Goal: Task Accomplishment & Management: Manage account settings

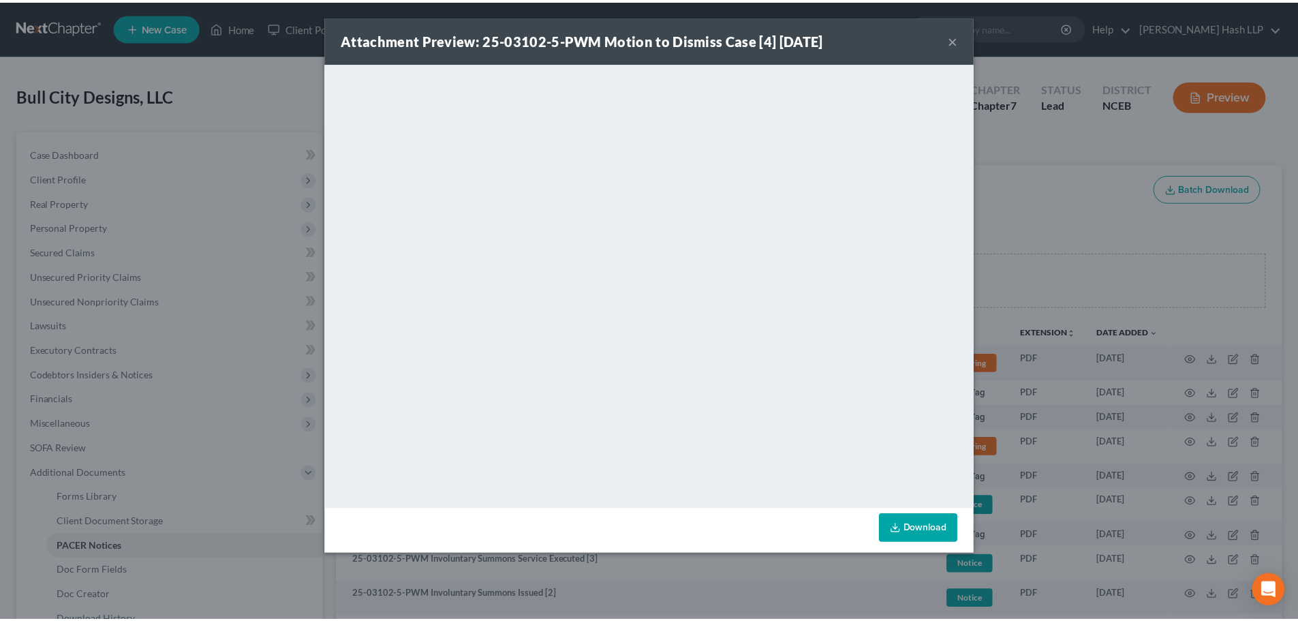
scroll to position [153, 0]
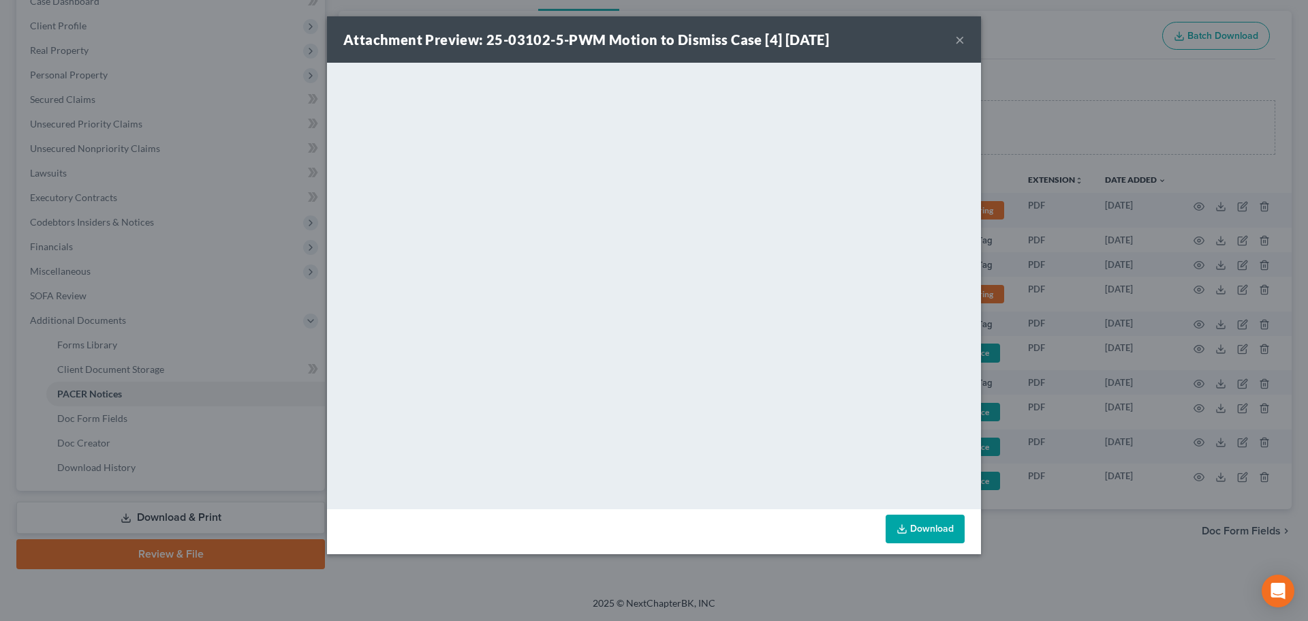
click at [962, 41] on button "×" at bounding box center [960, 39] width 10 height 16
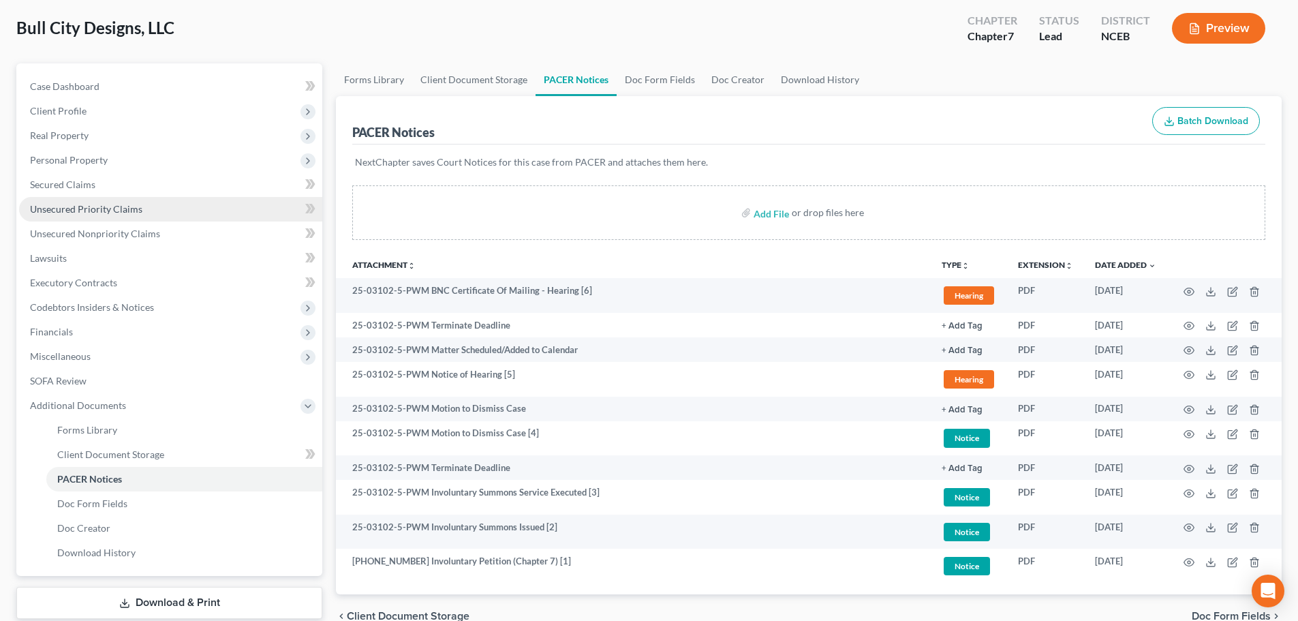
scroll to position [0, 0]
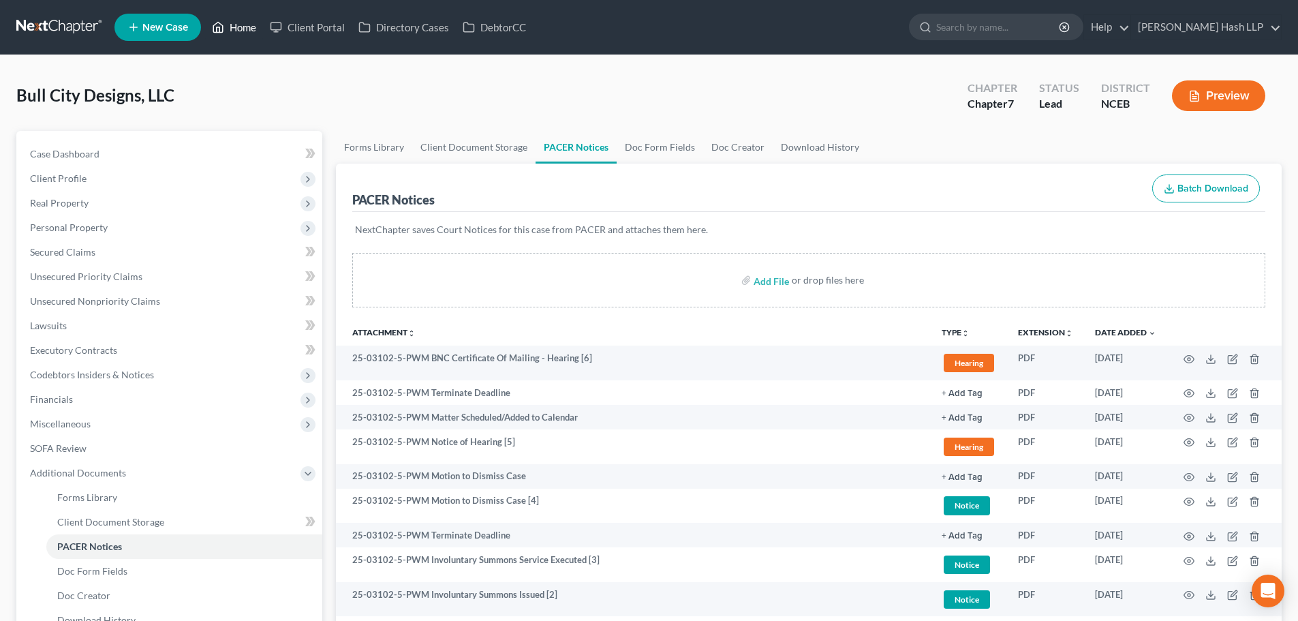
click at [249, 24] on link "Home" at bounding box center [234, 27] width 58 height 25
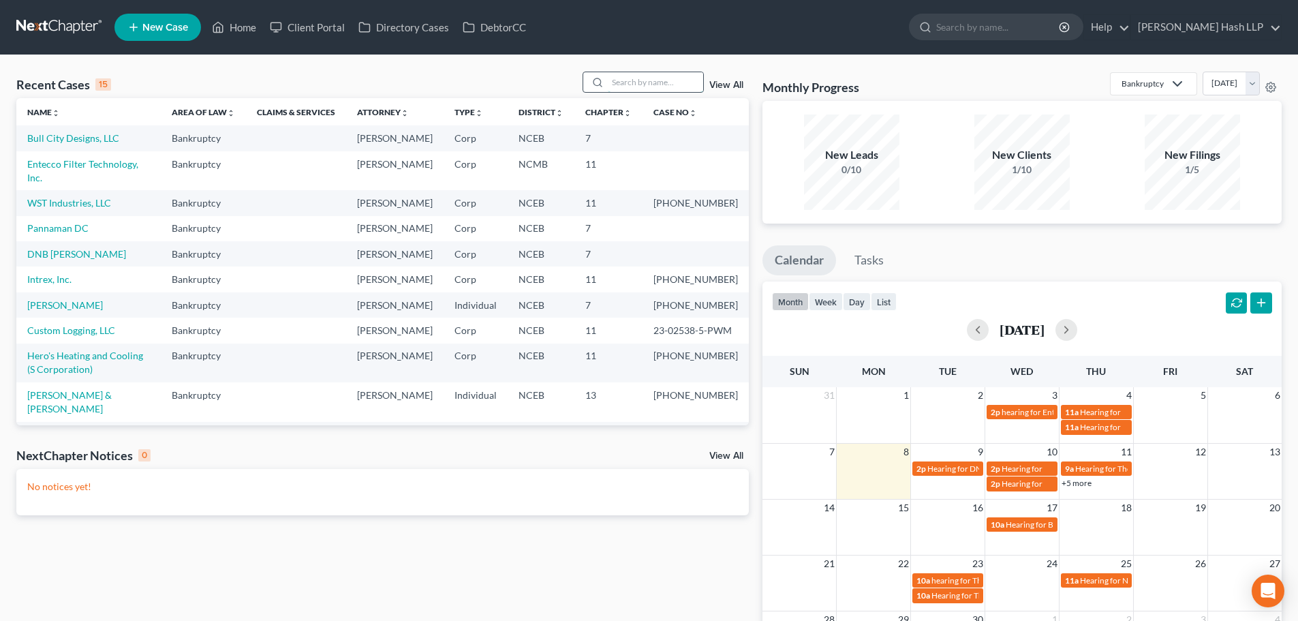
click at [624, 80] on input "search" at bounding box center [655, 82] width 95 height 20
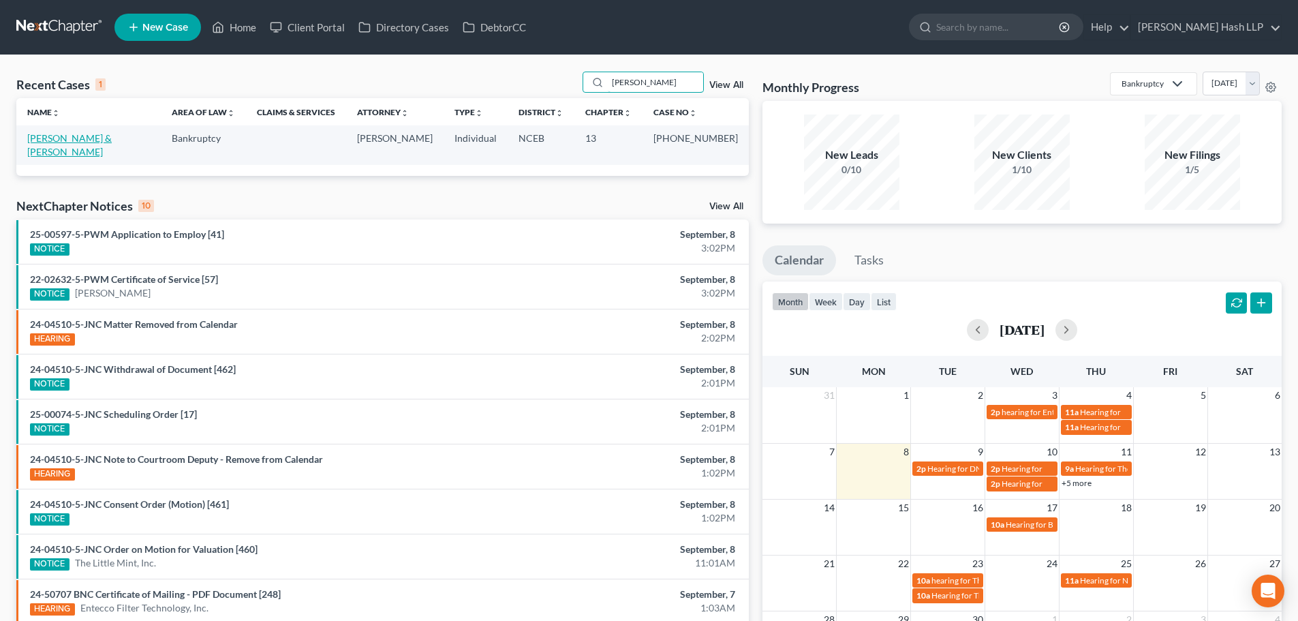
type input "[PERSON_NAME]"
click at [98, 142] on link "[PERSON_NAME] & [PERSON_NAME]" at bounding box center [69, 144] width 84 height 25
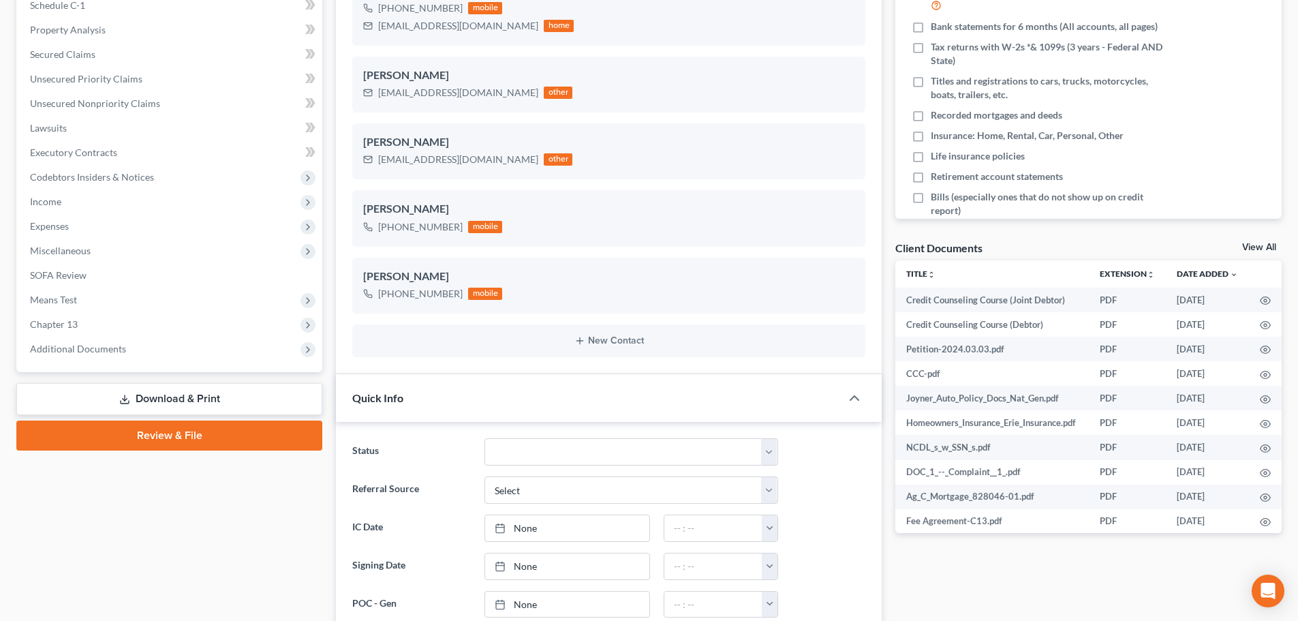
scroll to position [273, 0]
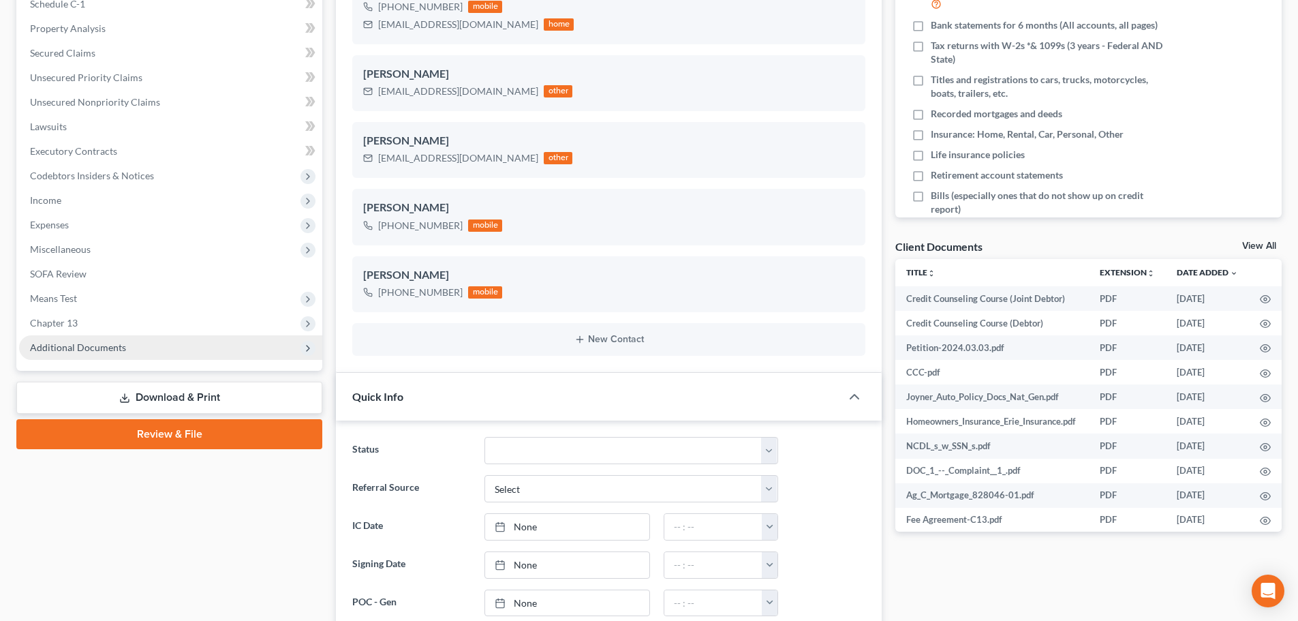
click at [121, 351] on span "Additional Documents" at bounding box center [78, 347] width 96 height 12
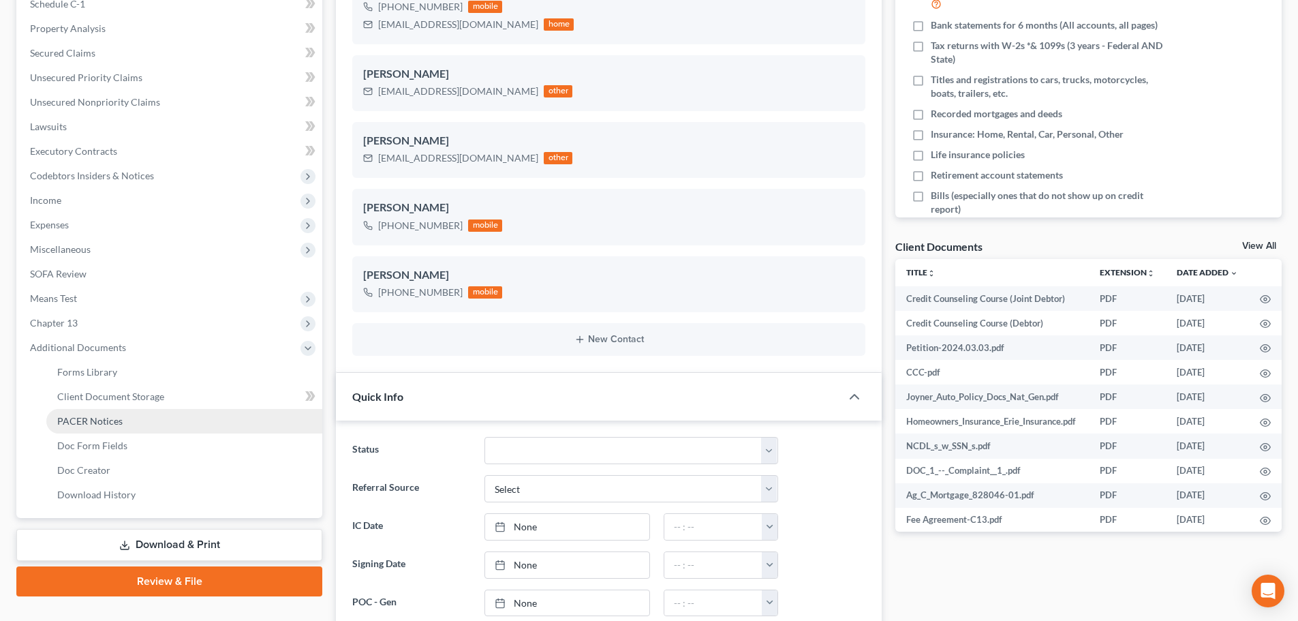
click at [125, 415] on link "PACER Notices" at bounding box center [184, 421] width 276 height 25
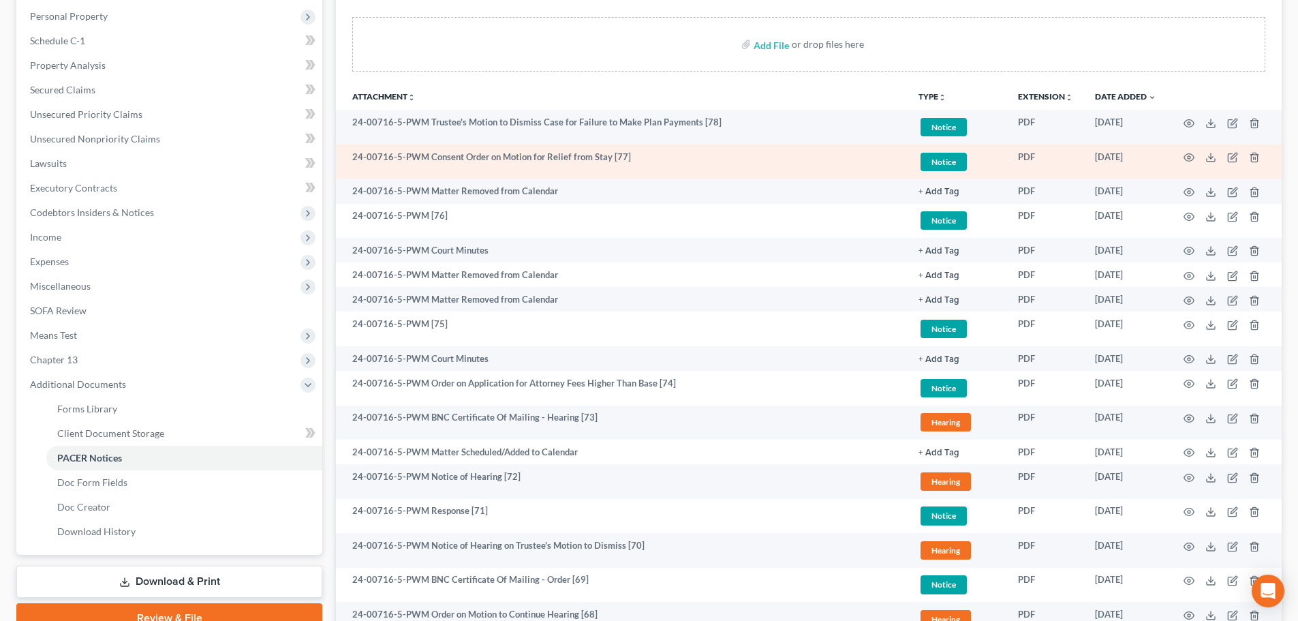
scroll to position [204, 0]
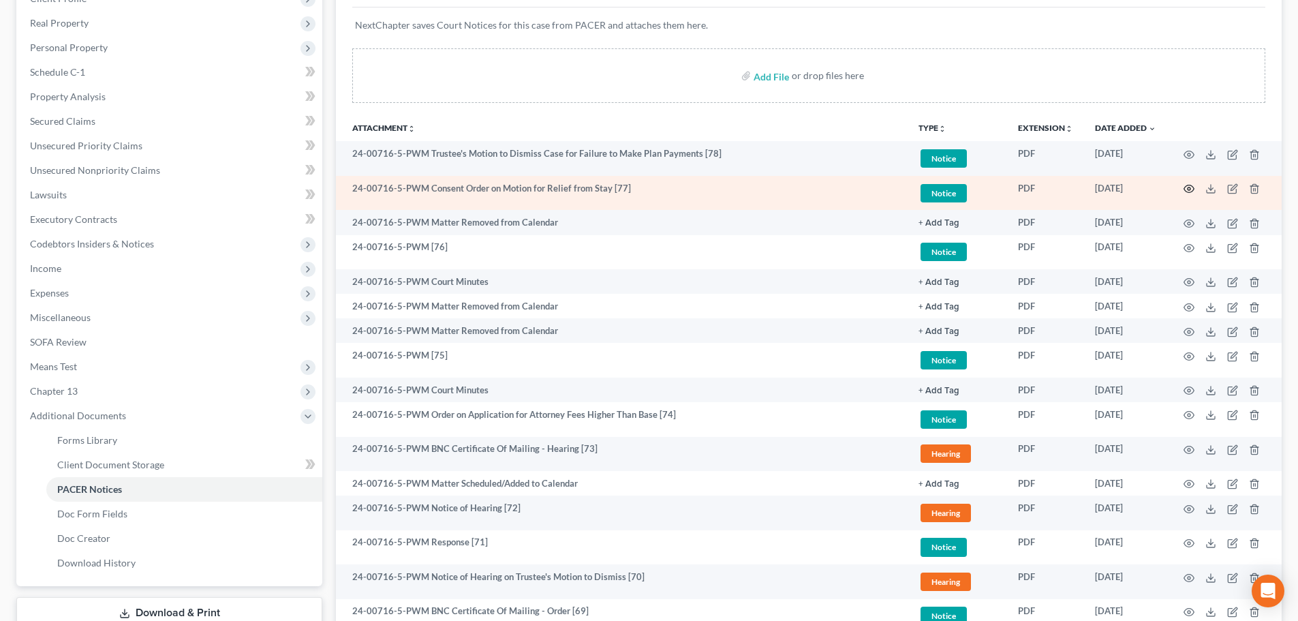
click at [1188, 187] on icon "button" at bounding box center [1189, 188] width 11 height 11
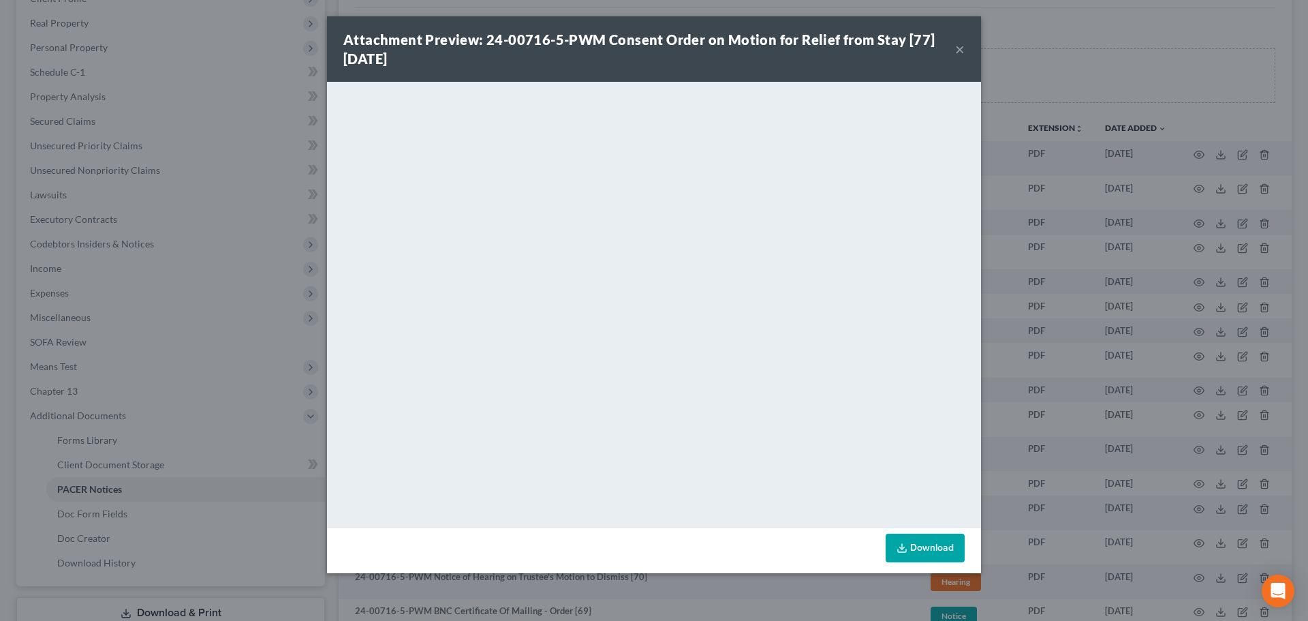
click at [962, 51] on button "×" at bounding box center [960, 49] width 10 height 16
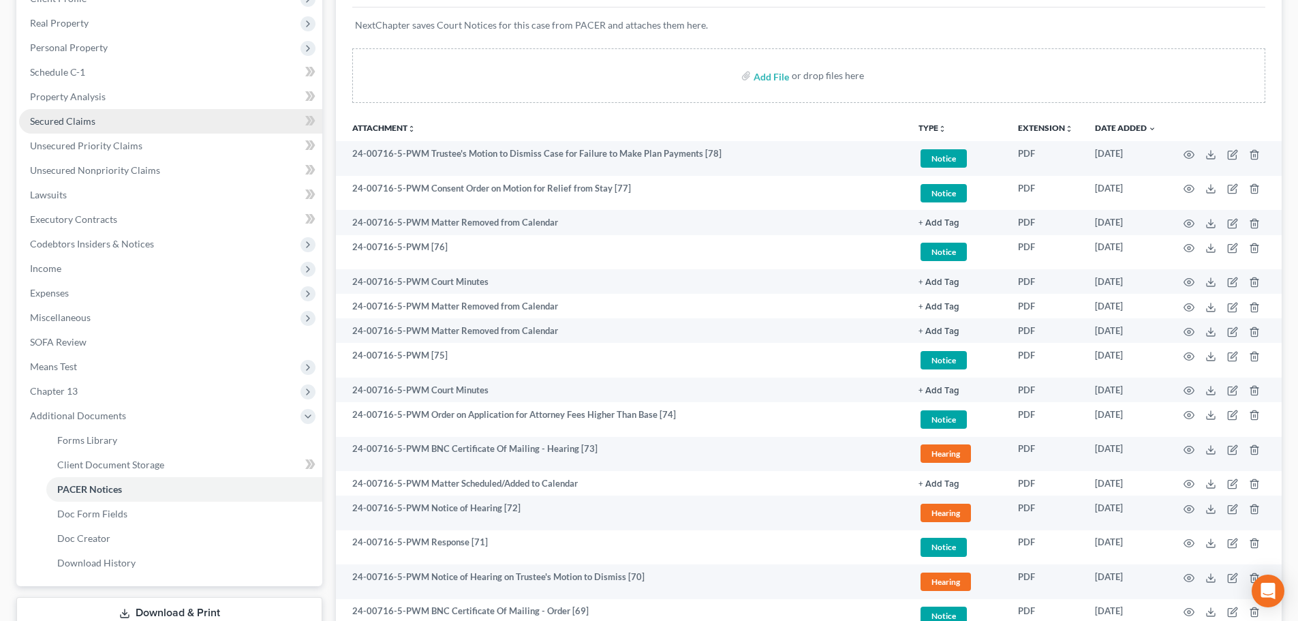
click at [91, 116] on span "Secured Claims" at bounding box center [62, 121] width 65 height 12
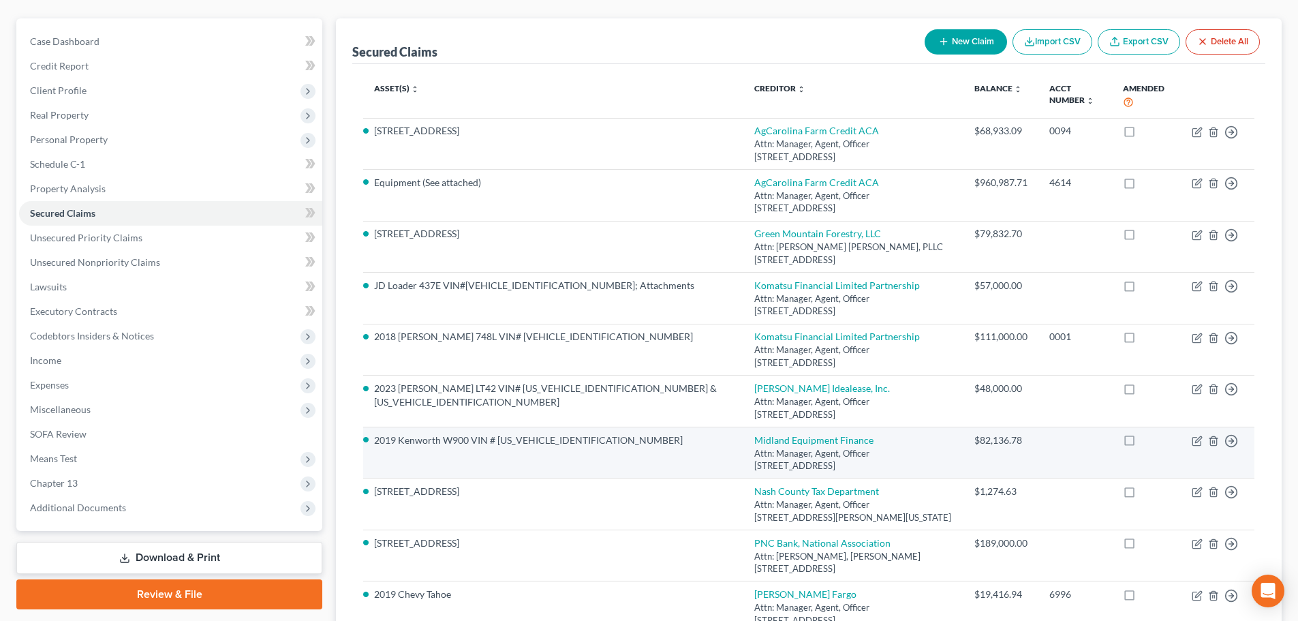
scroll to position [136, 0]
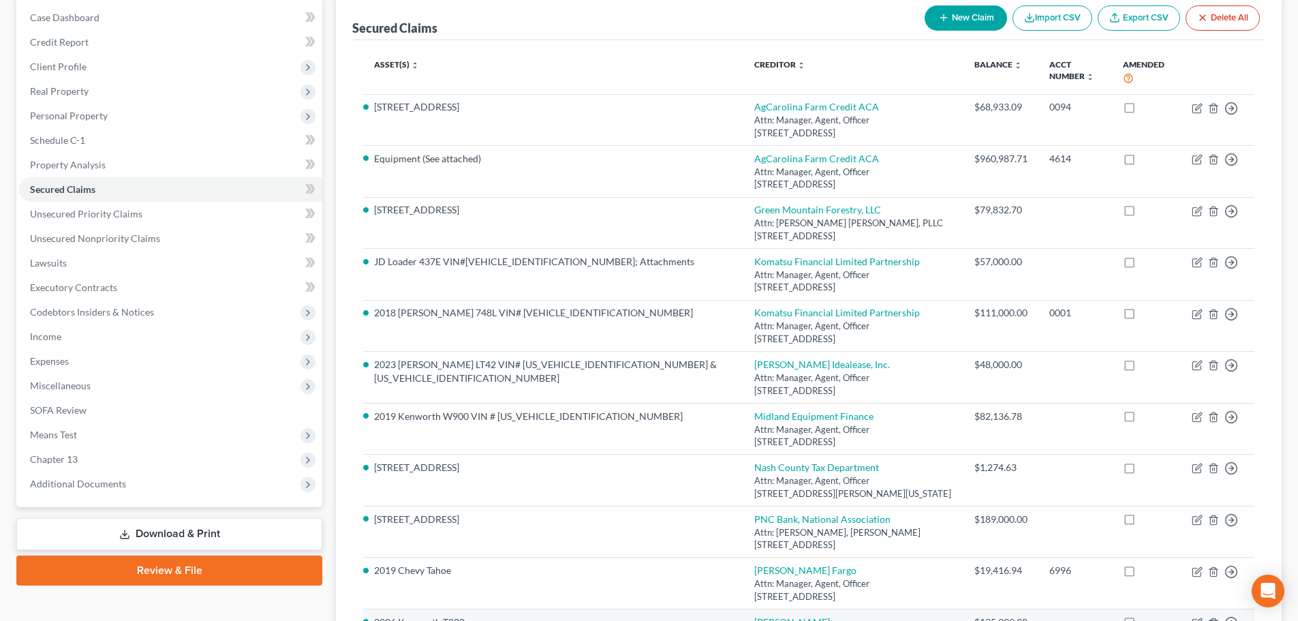
click at [754, 616] on link "[PERSON_NAME]" at bounding box center [792, 622] width 76 height 12
select select "28"
select select "3"
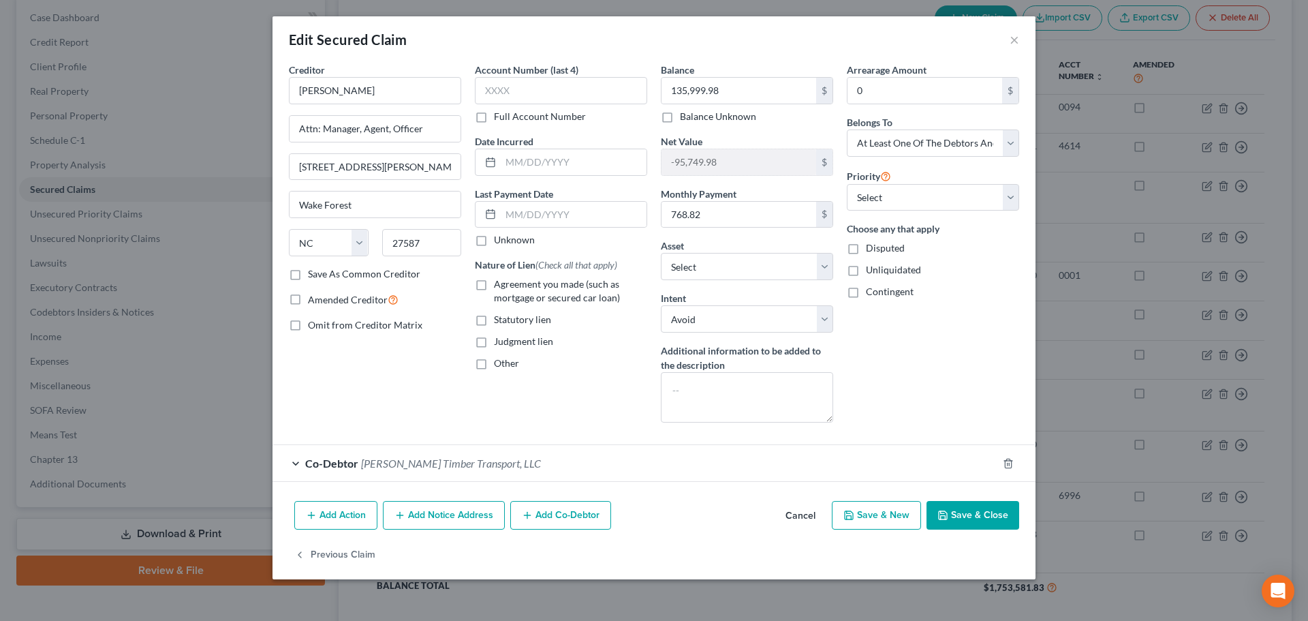
click at [966, 516] on button "Save & Close" at bounding box center [973, 515] width 93 height 29
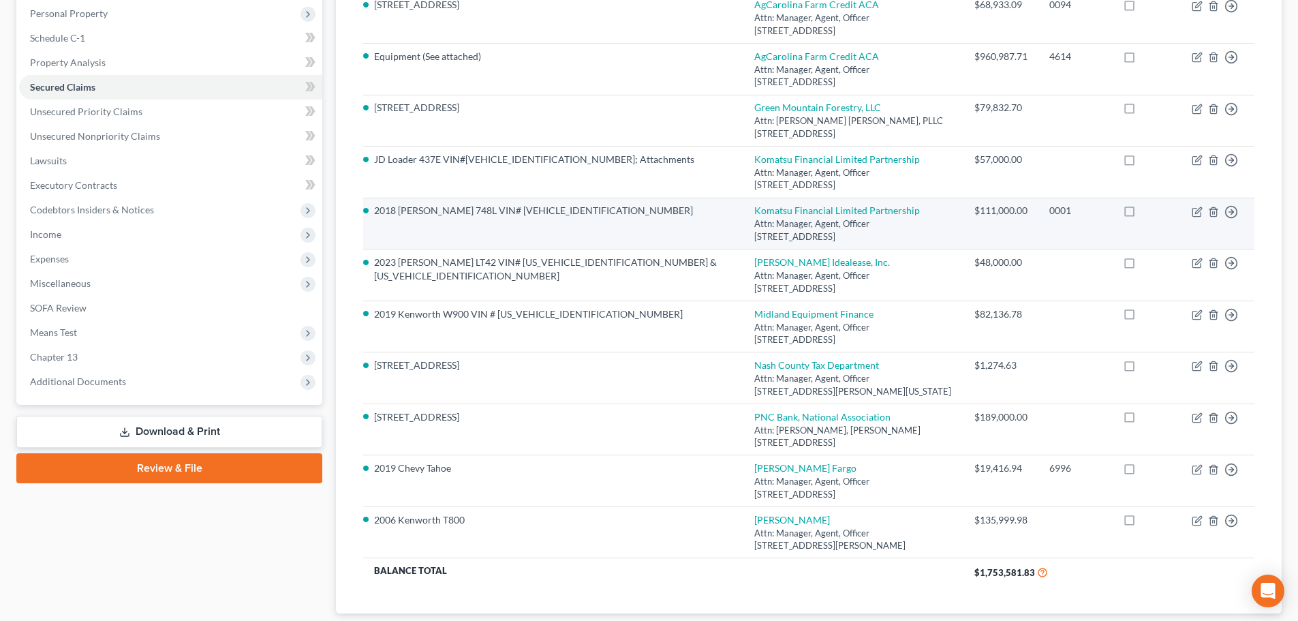
scroll to position [170, 0]
